Goal: Task Accomplishment & Management: Use online tool/utility

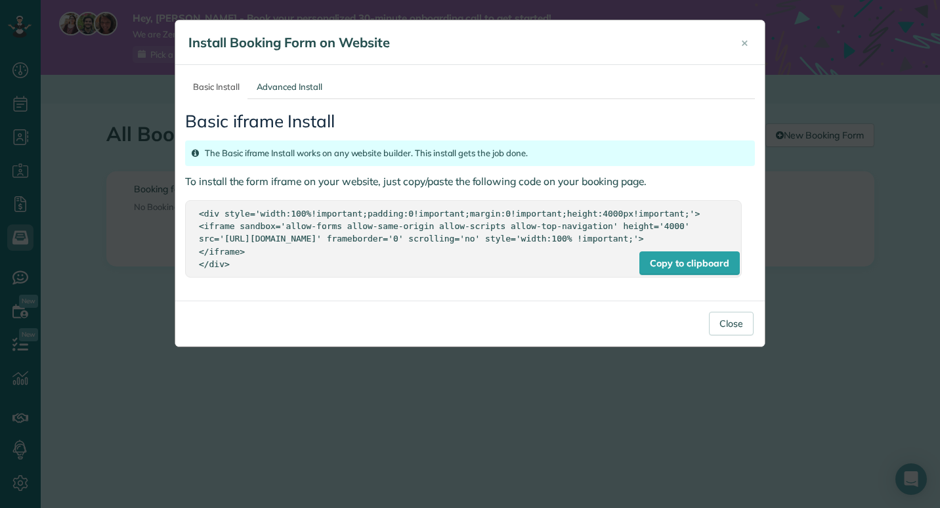
scroll to position [6, 6]
click at [681, 271] on div "Copy to clipboard" at bounding box center [689, 263] width 100 height 24
click at [730, 329] on button "Close" at bounding box center [731, 324] width 45 height 24
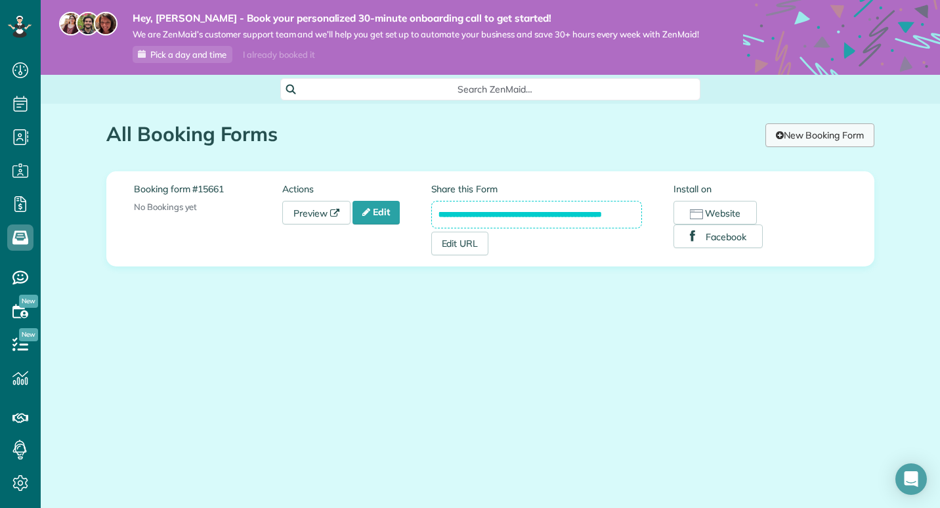
click at [798, 137] on link "New Booking Form" at bounding box center [820, 135] width 109 height 24
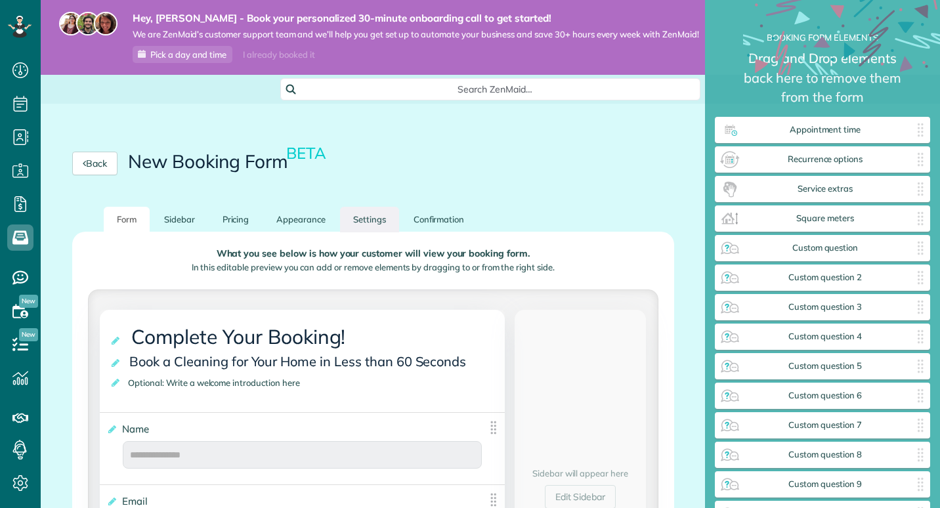
scroll to position [6, 1]
click at [167, 232] on link "Sidebar" at bounding box center [179, 220] width 57 height 26
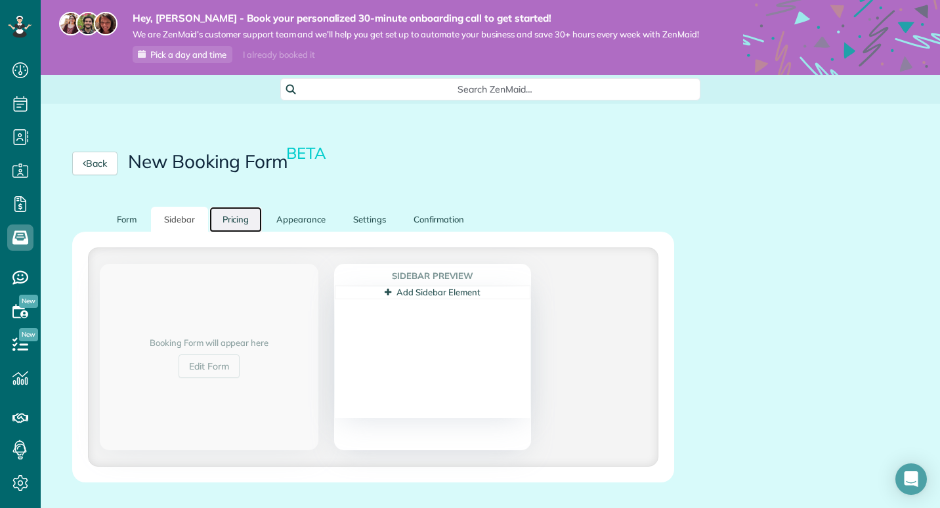
click at [238, 232] on link "Pricing" at bounding box center [235, 220] width 53 height 26
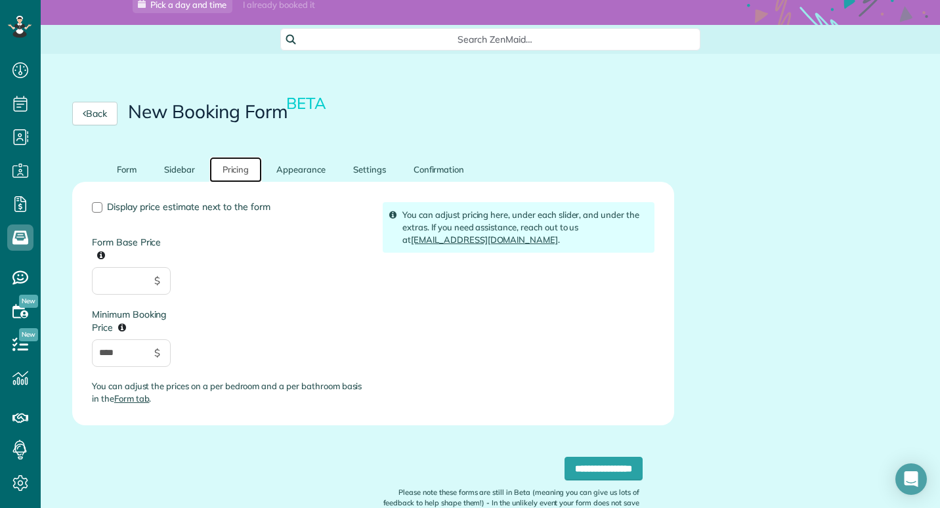
scroll to position [66, 0]
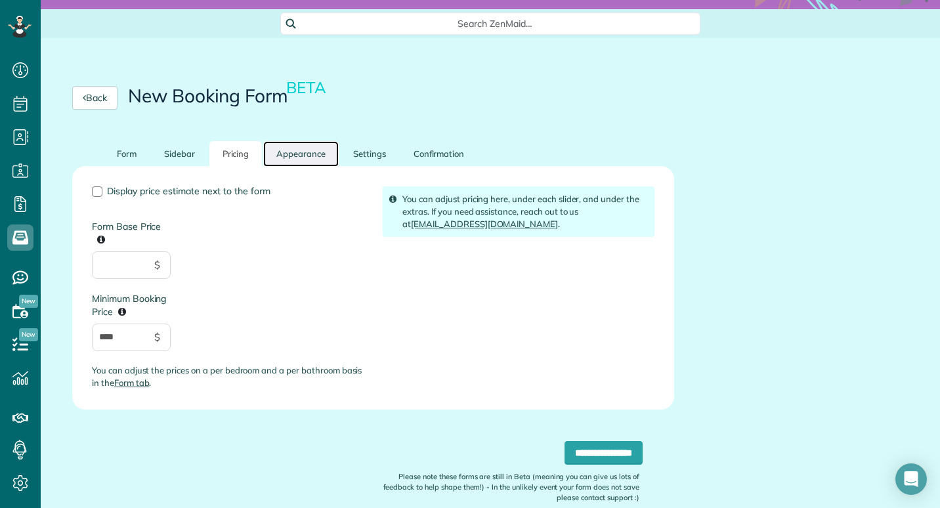
click at [302, 160] on link "Appearance" at bounding box center [301, 154] width 76 height 26
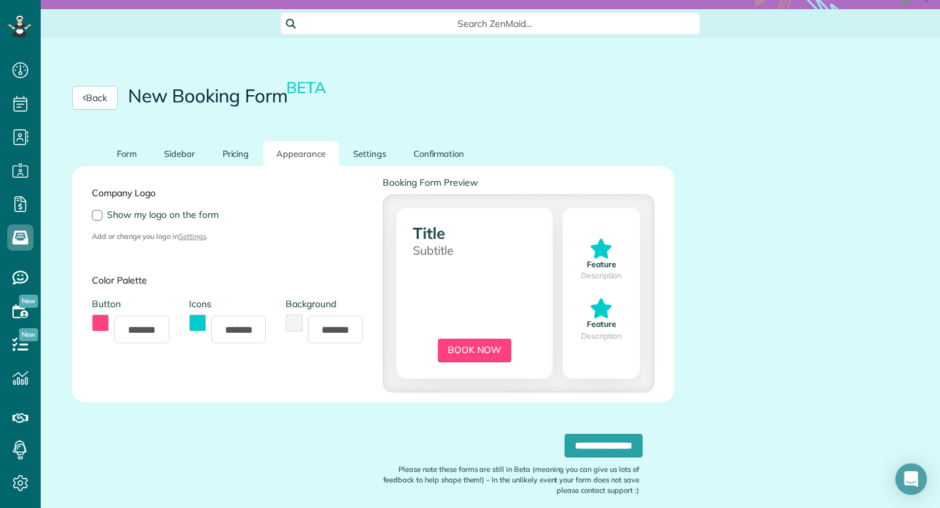
click at [196, 332] on button "toggle color picker dialog" at bounding box center [197, 322] width 17 height 17
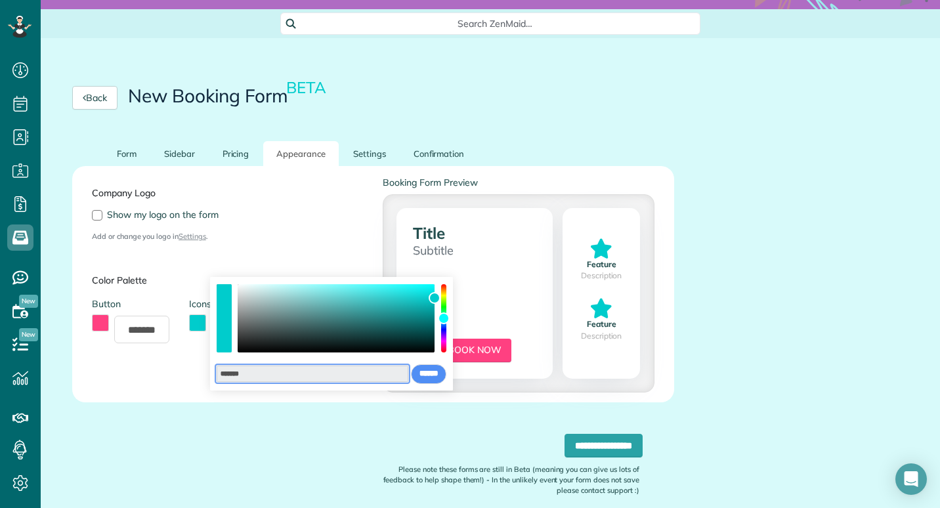
drag, startPoint x: 260, startPoint y: 374, endPoint x: 230, endPoint y: 373, distance: 29.6
click at [230, 373] on input "*******" at bounding box center [313, 374] width 192 height 17
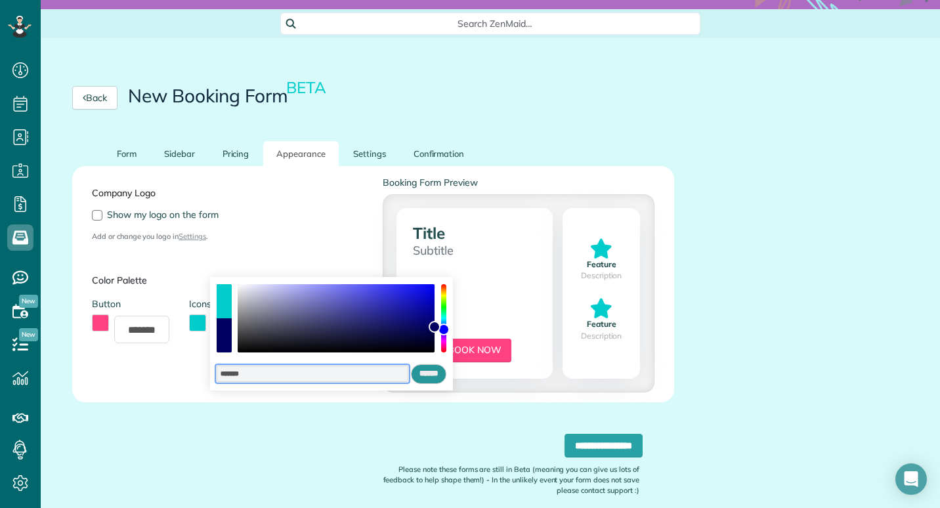
type input "*******"
click at [433, 375] on input "******" at bounding box center [428, 374] width 35 height 20
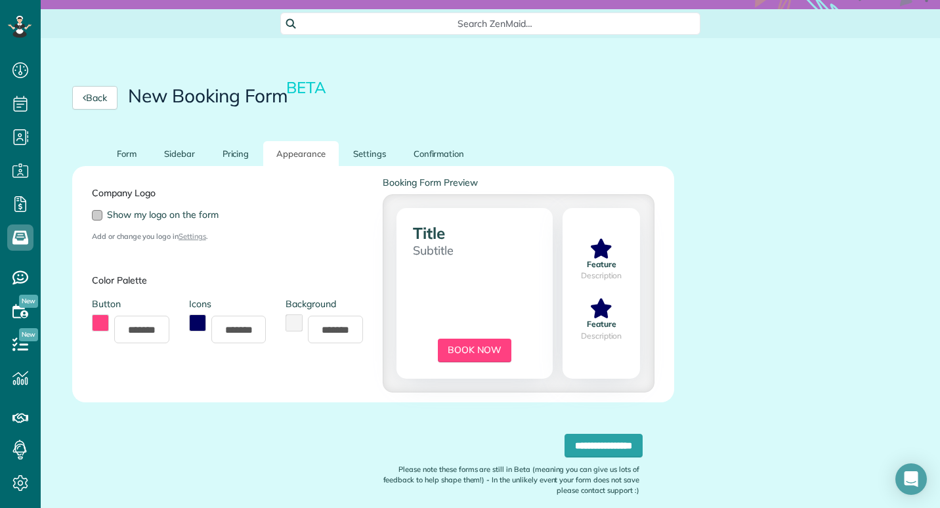
click at [95, 221] on div at bounding box center [97, 215] width 11 height 11
click at [358, 159] on link "Settings" at bounding box center [369, 154] width 59 height 26
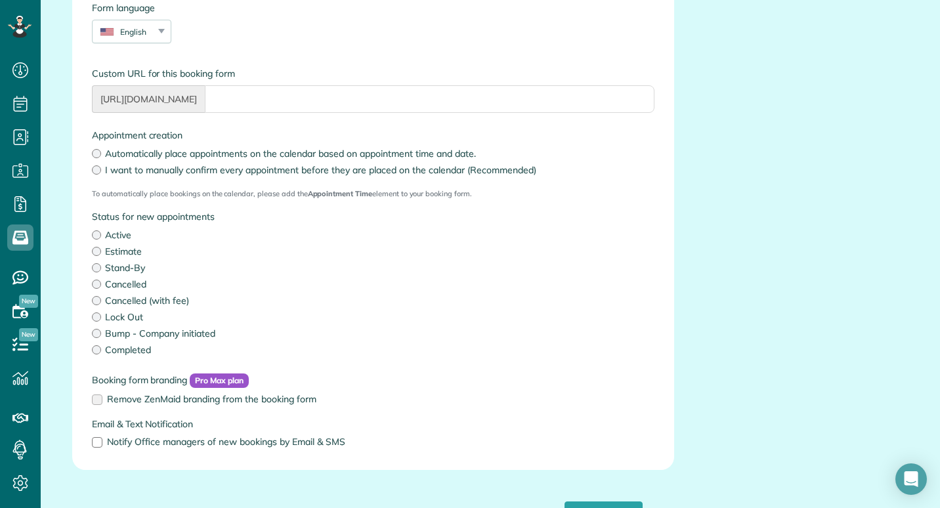
scroll to position [263, 0]
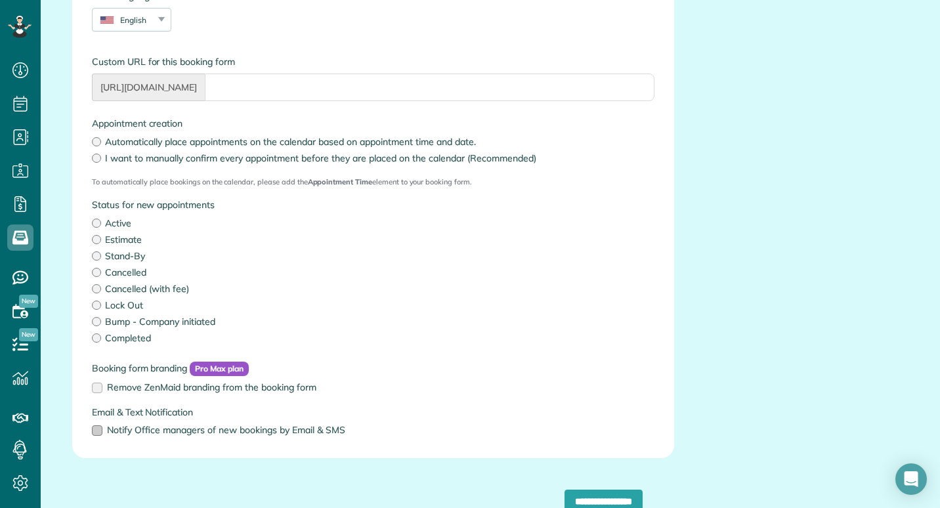
click at [98, 436] on div at bounding box center [97, 430] width 11 height 11
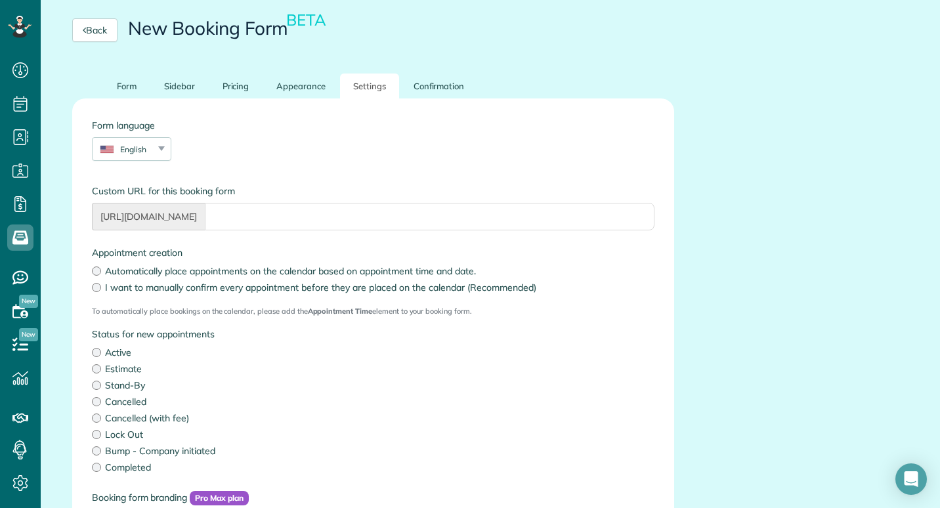
scroll to position [131, 0]
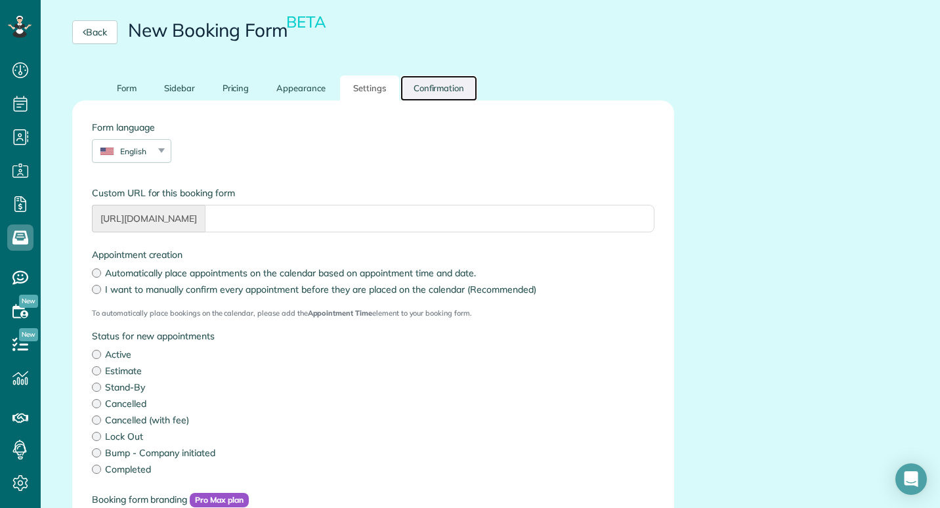
click at [430, 94] on link "Confirmation" at bounding box center [438, 89] width 77 height 26
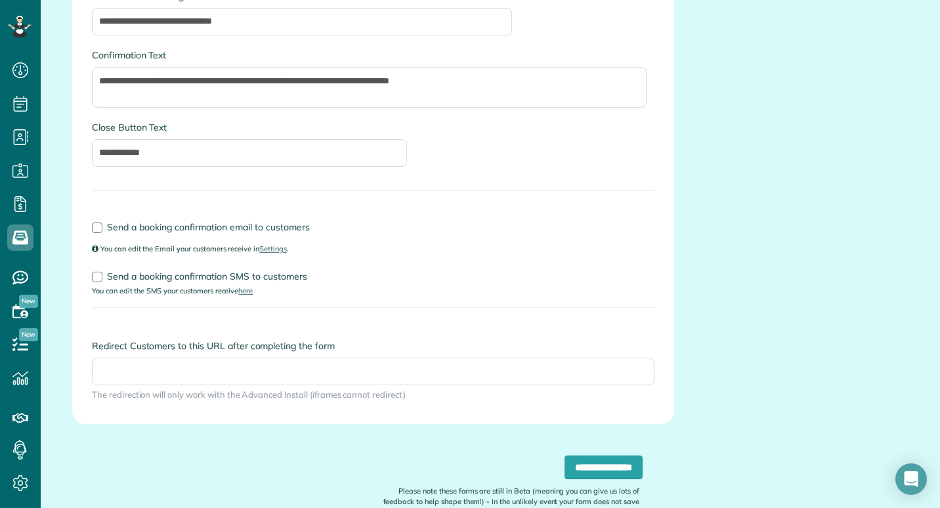
scroll to position [66, 0]
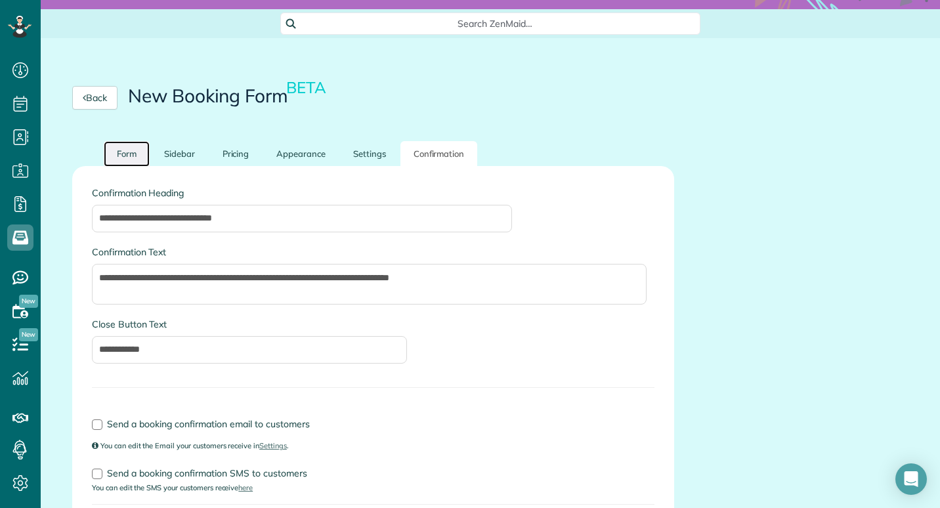
click at [133, 167] on link "Form" at bounding box center [127, 154] width 46 height 26
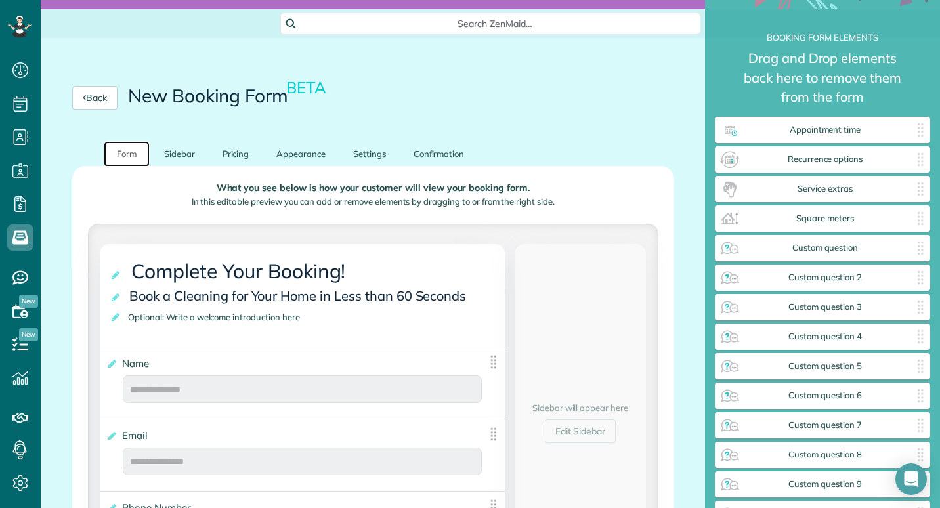
scroll to position [263, 0]
